Goal: Information Seeking & Learning: Learn about a topic

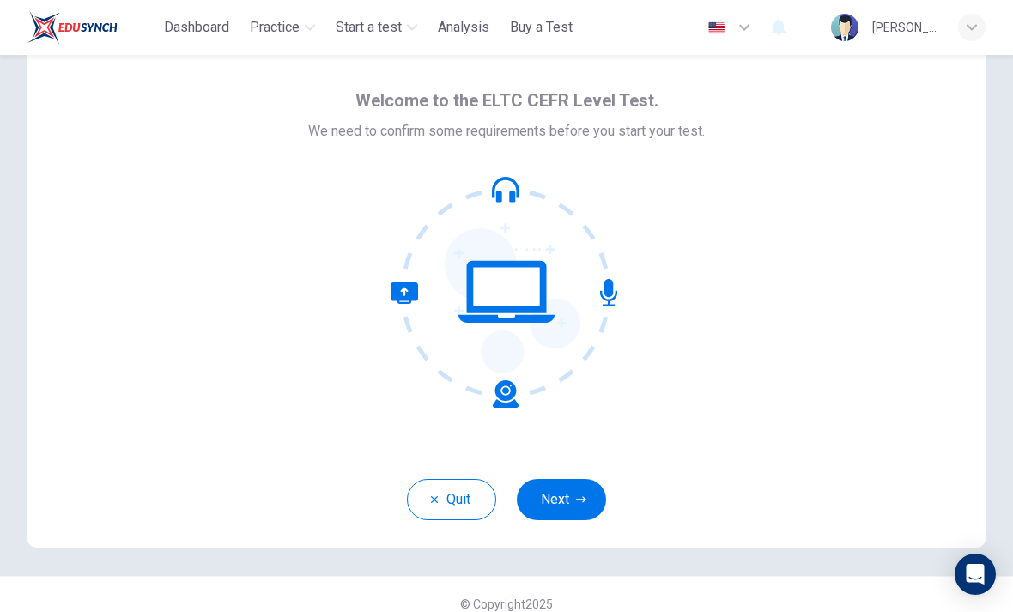
scroll to position [45, 0]
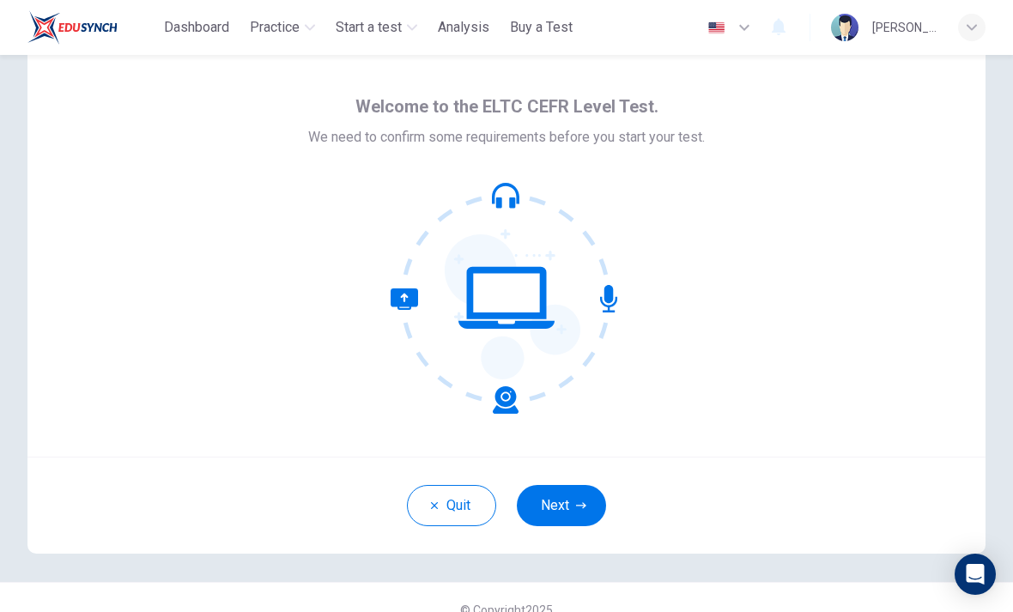
click at [441, 516] on button "Quit" at bounding box center [451, 505] width 89 height 41
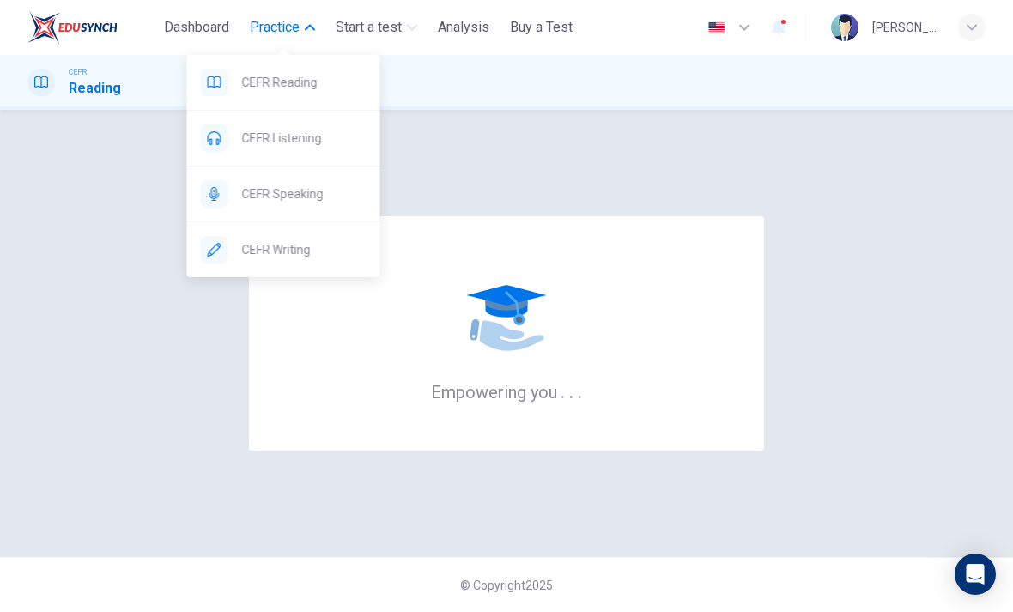
click at [908, 405] on div "Empowering you . . ." at bounding box center [506, 333] width 958 height 379
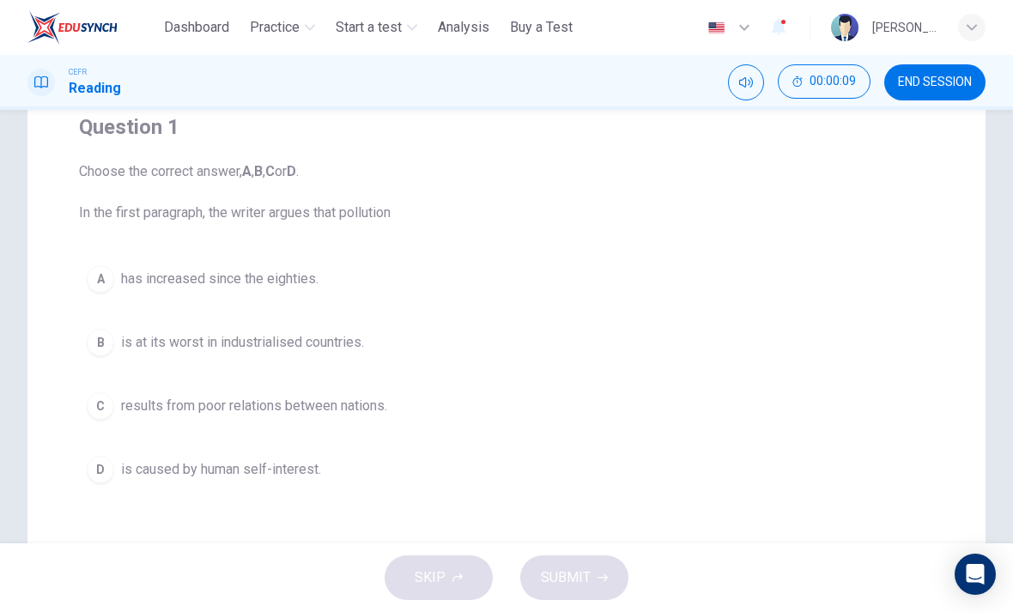
scroll to position [166, 0]
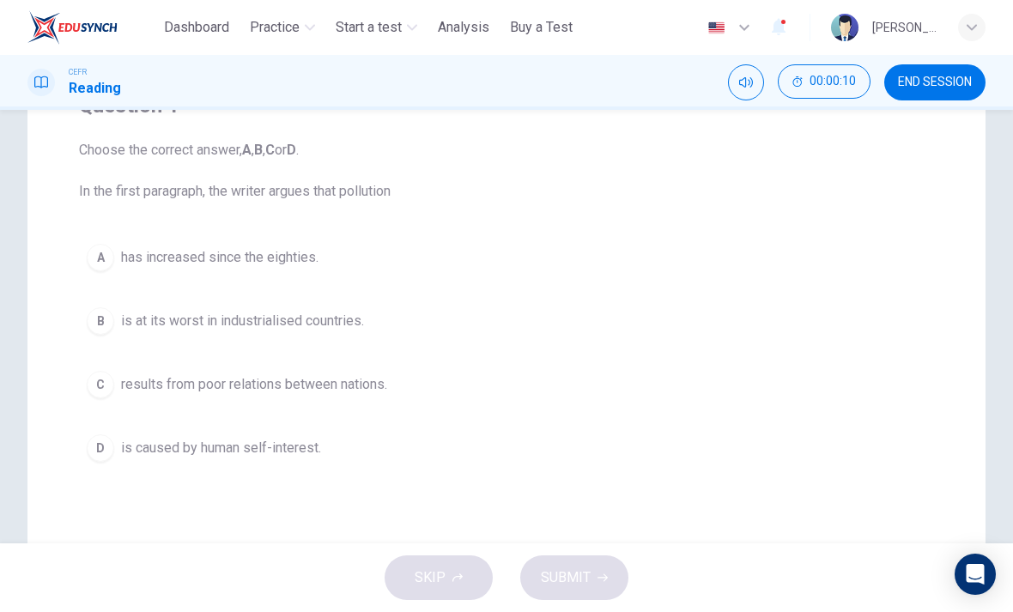
click at [342, 264] on button "A has increased since the eighties." at bounding box center [506, 257] width 855 height 43
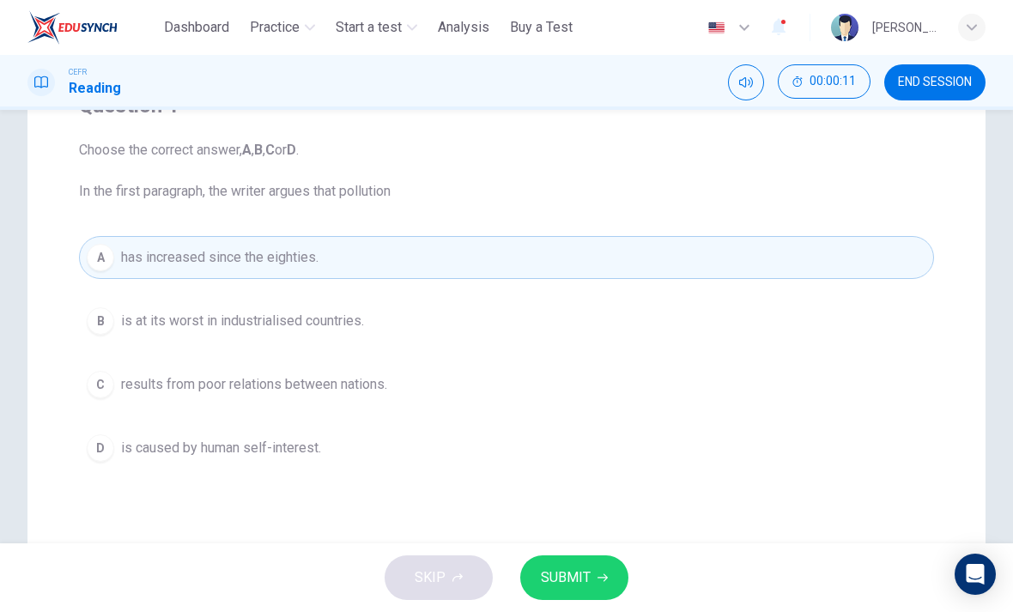
click at [559, 576] on span "SUBMIT" at bounding box center [566, 578] width 50 height 24
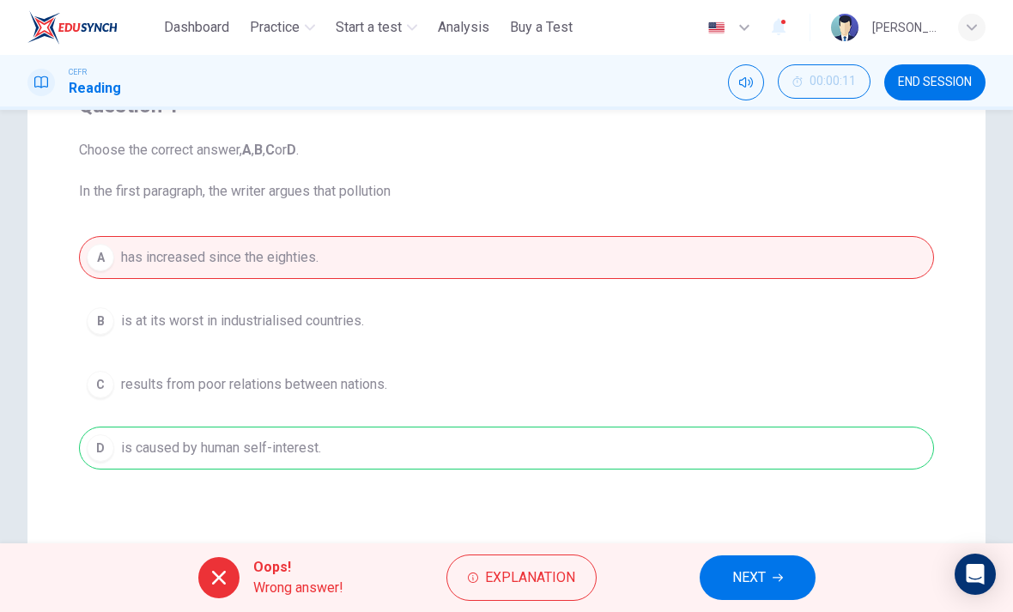
click at [651, 66] on div "CEFR Reading 00:00:11 END SESSION" at bounding box center [506, 82] width 1013 height 36
click at [753, 576] on span "NEXT" at bounding box center [748, 578] width 33 height 24
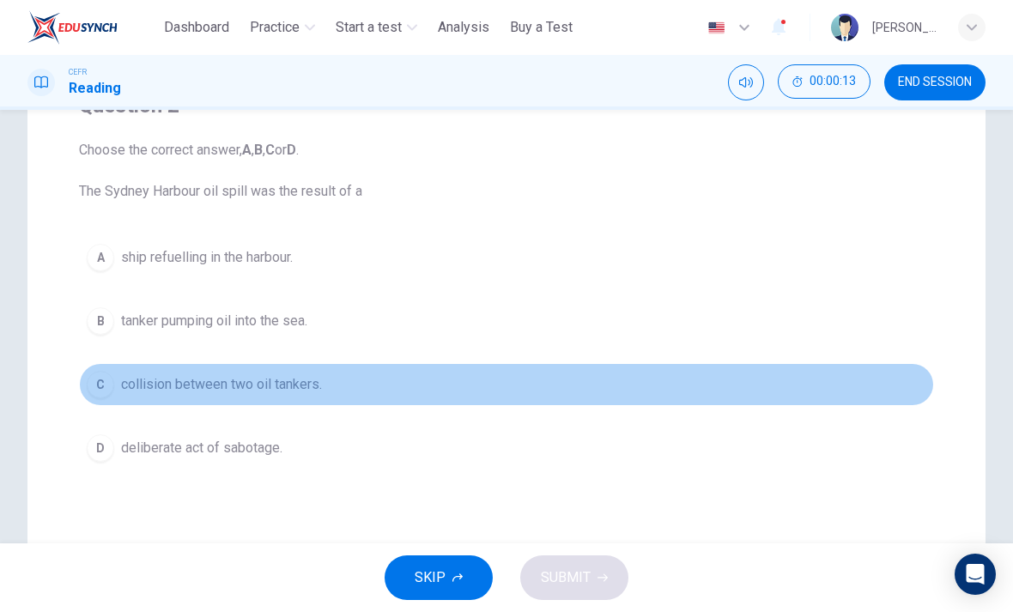
click at [153, 371] on button "C collision between two oil tankers." at bounding box center [506, 384] width 855 height 43
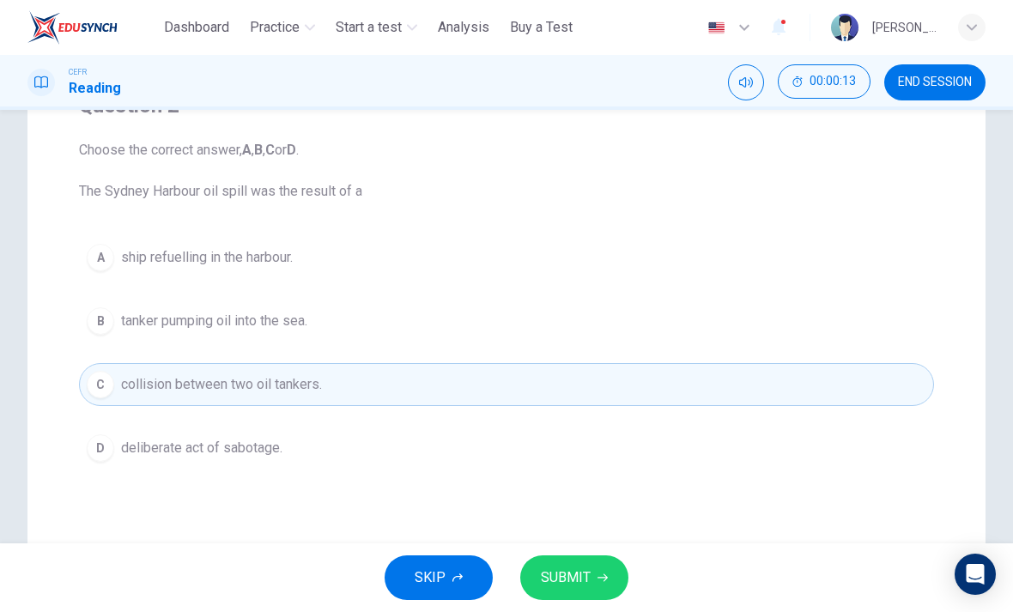
click at [586, 579] on span "SUBMIT" at bounding box center [566, 578] width 50 height 24
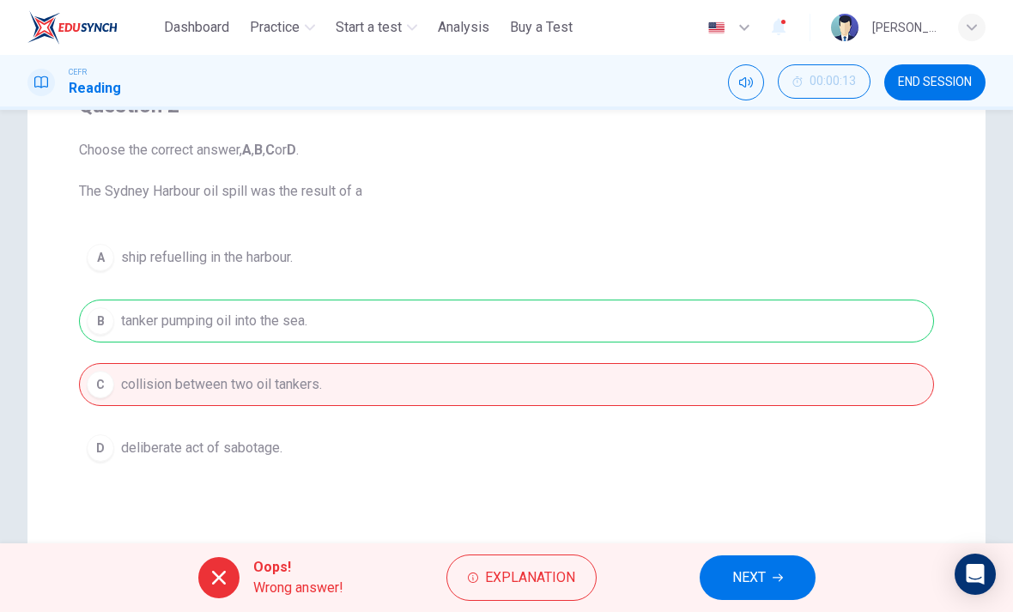
click at [777, 576] on icon "button" at bounding box center [778, 578] width 10 height 10
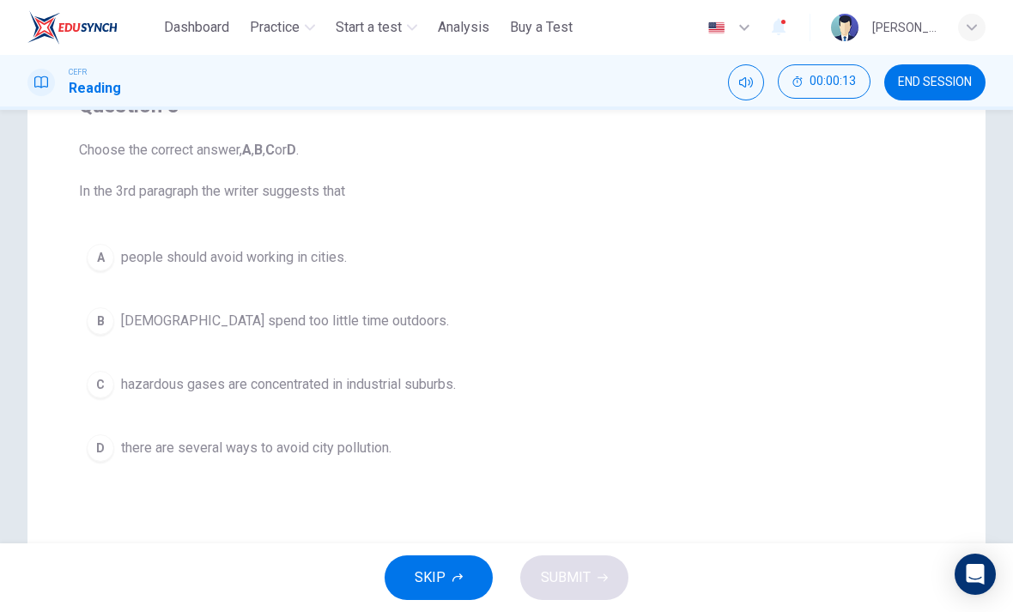
click at [271, 382] on span "hazardous gases are concentrated in industrial suburbs." at bounding box center [288, 384] width 335 height 21
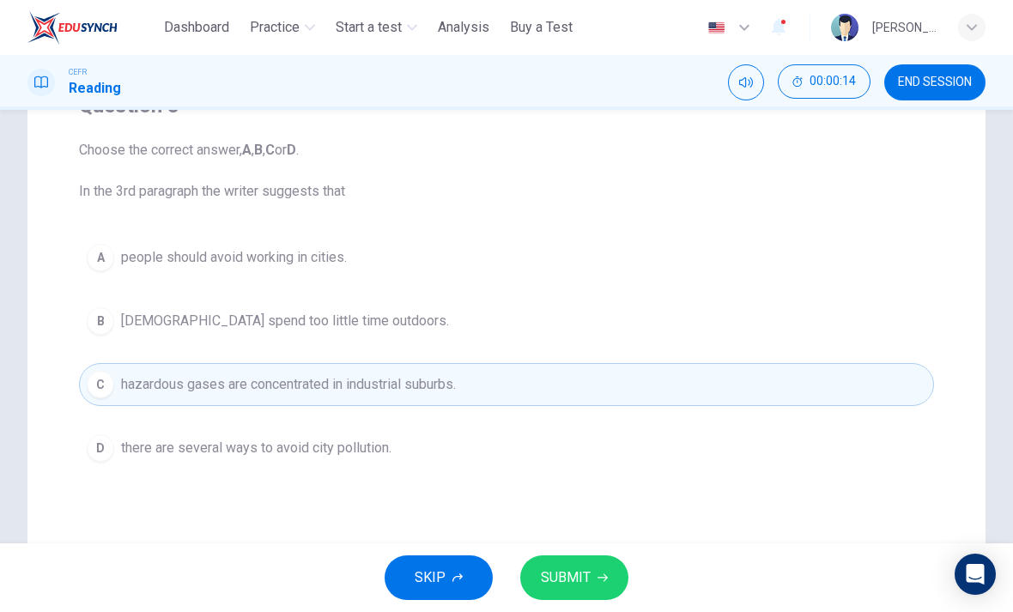
click at [600, 576] on icon "button" at bounding box center [602, 578] width 10 height 10
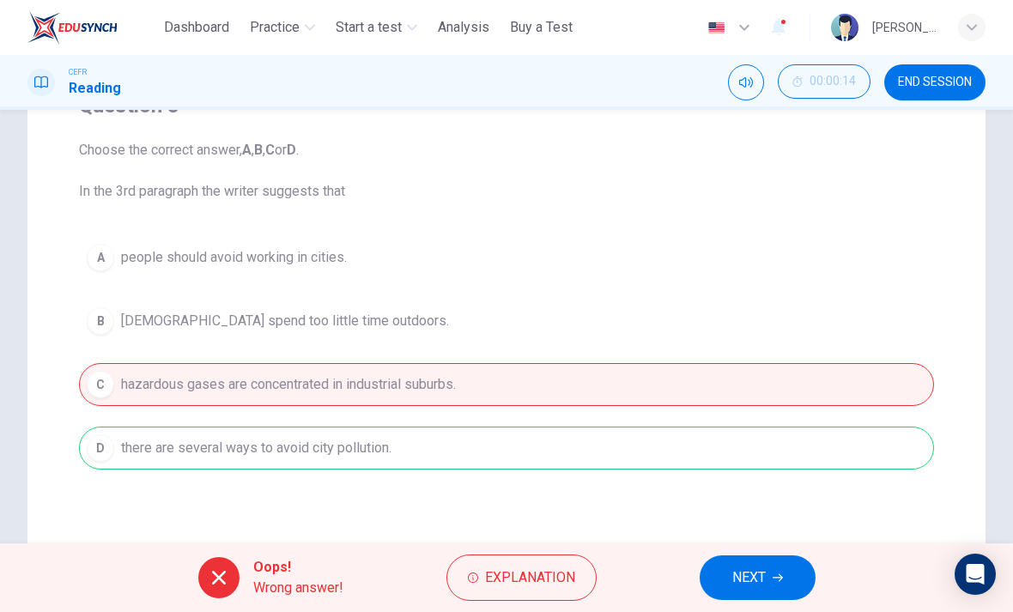
click at [749, 587] on span "NEXT" at bounding box center [748, 578] width 33 height 24
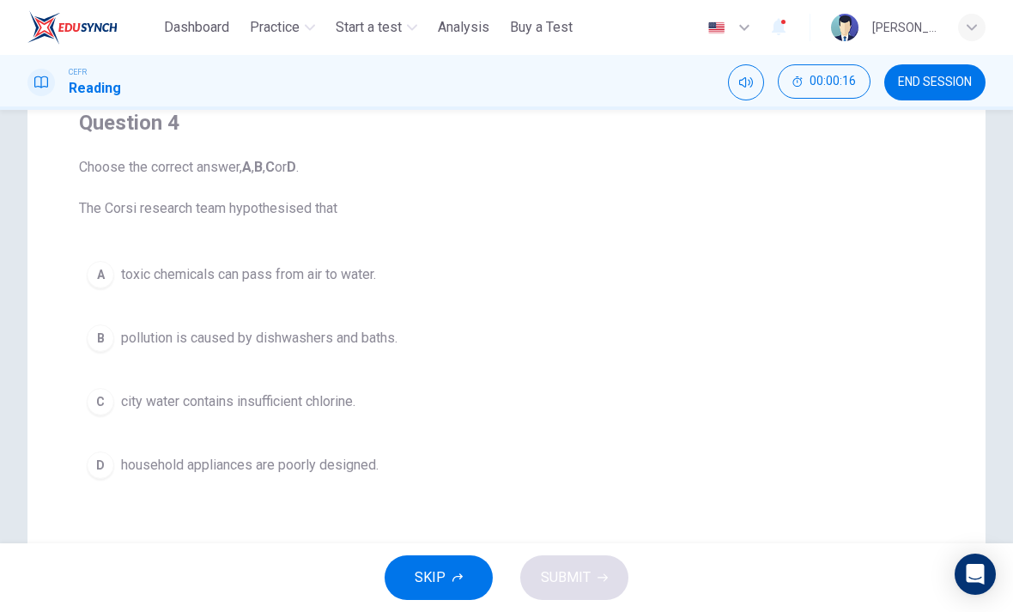
scroll to position [154, 0]
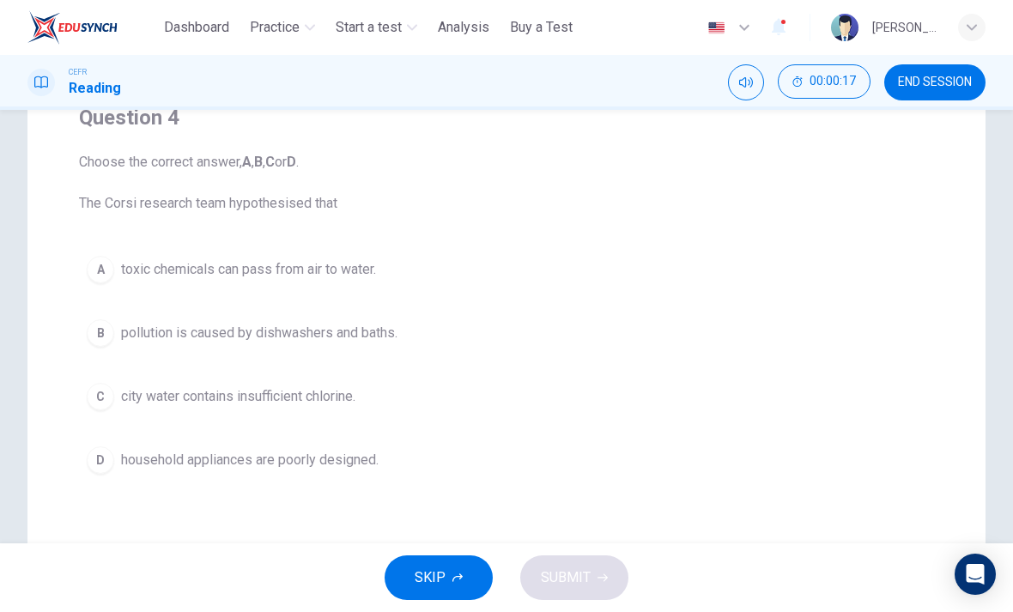
click at [290, 457] on span "household appliances are poorly designed." at bounding box center [250, 460] width 258 height 21
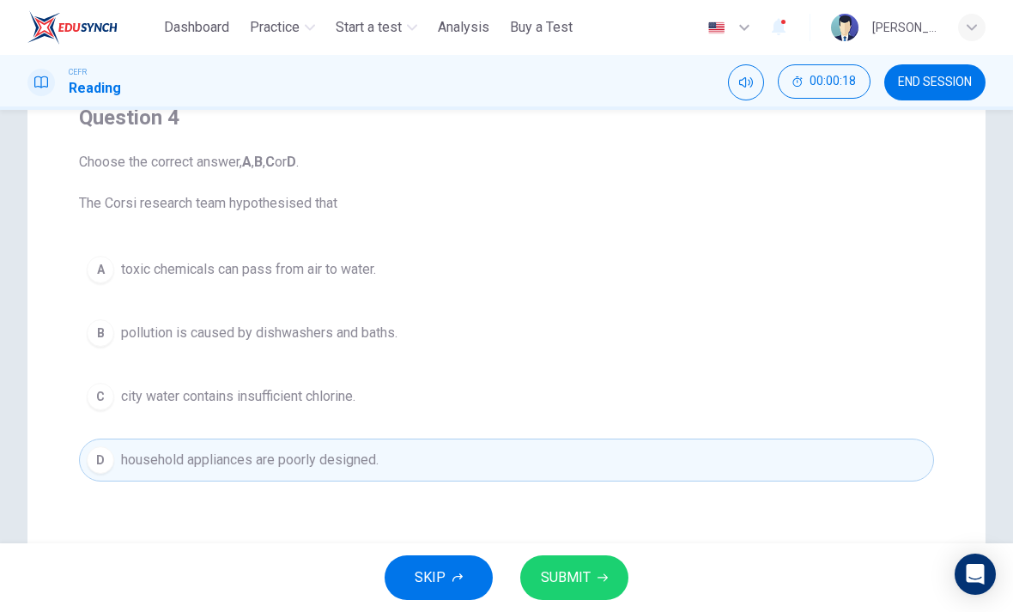
click at [294, 389] on span "city water contains insufficient chlorine." at bounding box center [238, 396] width 234 height 21
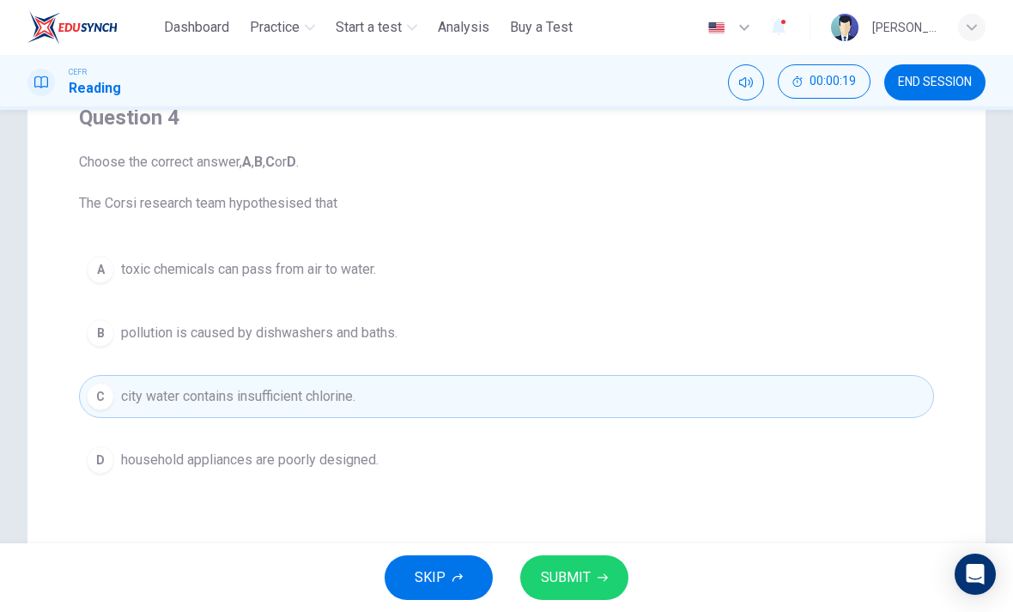
click at [603, 584] on button "SUBMIT" at bounding box center [574, 577] width 108 height 45
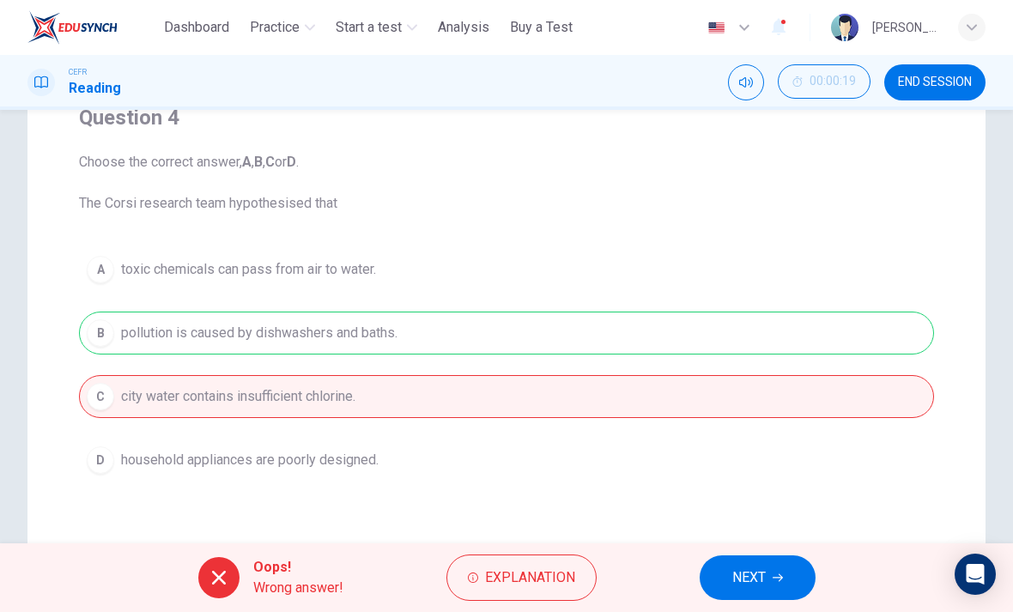
click at [756, 579] on span "NEXT" at bounding box center [748, 578] width 33 height 24
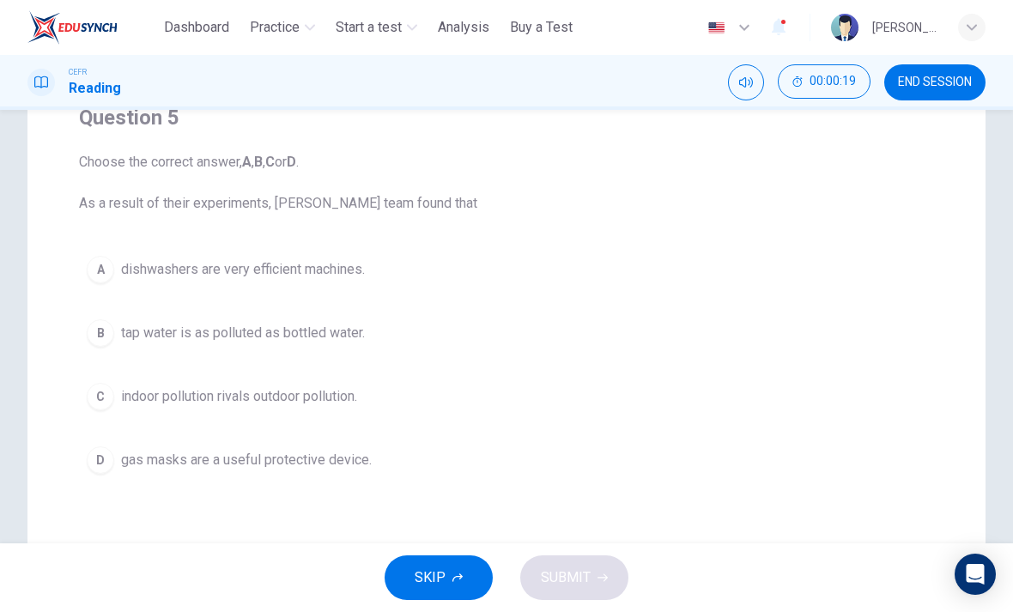
click at [325, 290] on button "A dishwashers are very efficient machines." at bounding box center [506, 269] width 855 height 43
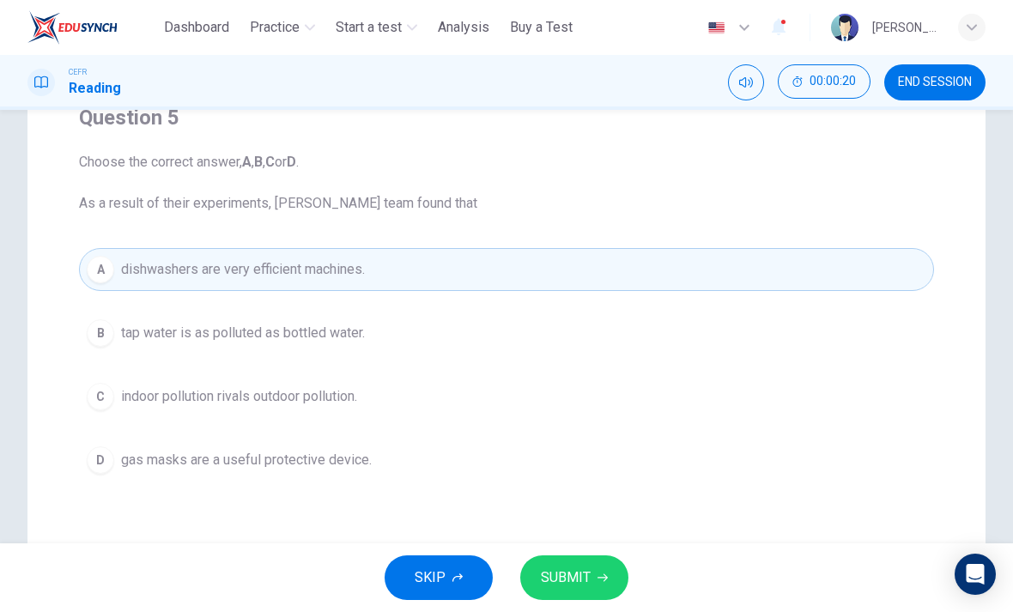
click at [604, 581] on icon "button" at bounding box center [602, 578] width 10 height 10
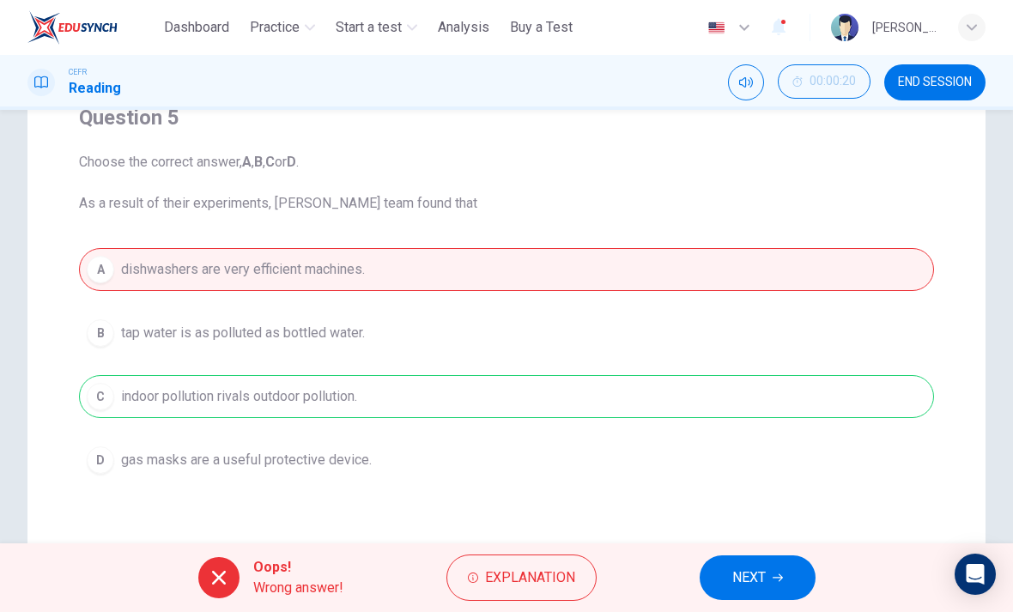
click at [965, 24] on div "button" at bounding box center [971, 27] width 27 height 27
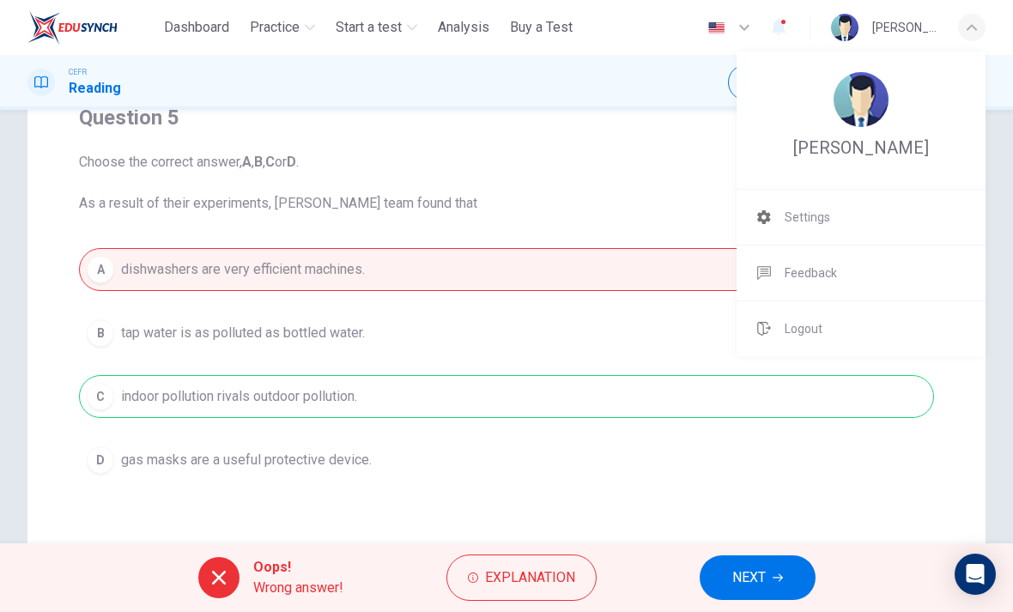
click at [870, 323] on li "Logout" at bounding box center [860, 328] width 249 height 55
